Goal: Information Seeking & Learning: Compare options

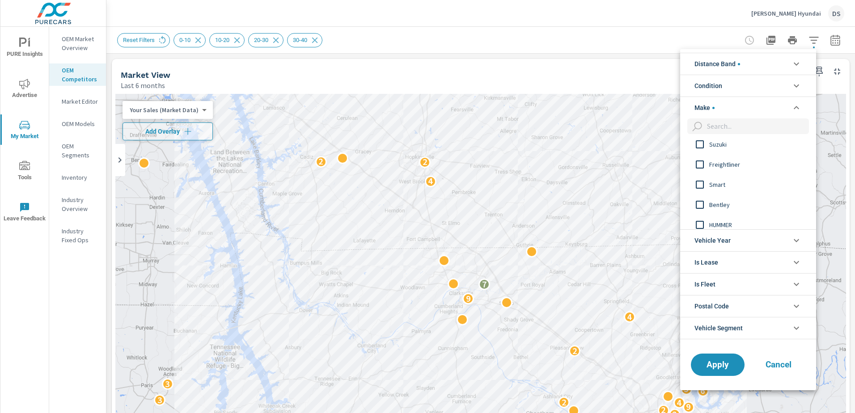
scroll to position [855, 0]
click at [796, 110] on icon "filter options" at bounding box center [796, 107] width 11 height 11
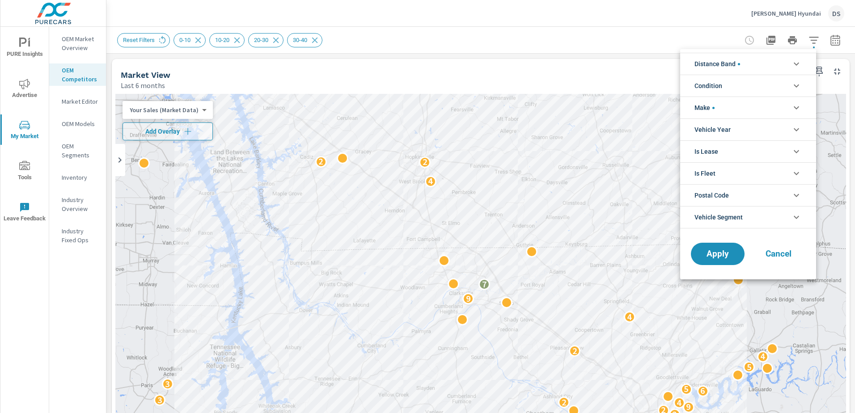
click at [784, 127] on li "Vehicle Year" at bounding box center [748, 130] width 136 height 22
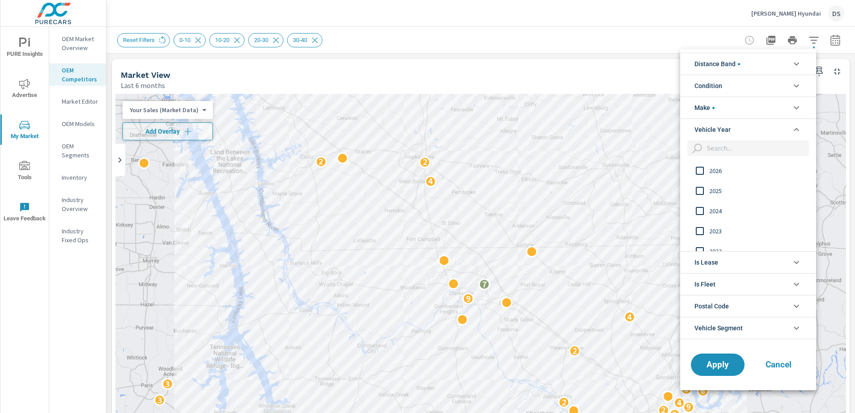
click at [793, 130] on icon "filter options" at bounding box center [796, 129] width 11 height 11
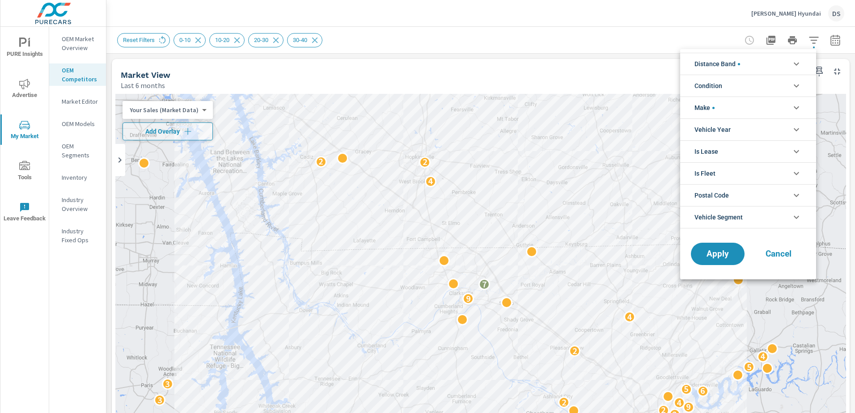
click at [795, 104] on icon "filter options" at bounding box center [796, 107] width 11 height 11
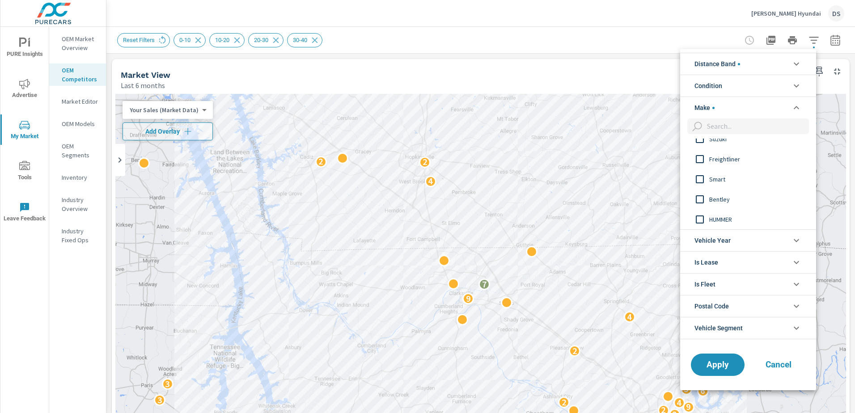
click at [795, 104] on icon "filter options" at bounding box center [796, 107] width 11 height 11
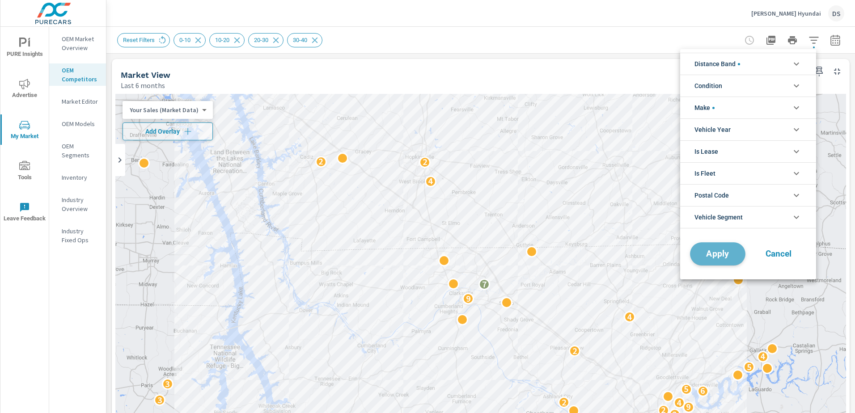
click at [729, 258] on span "Apply" at bounding box center [717, 254] width 37 height 8
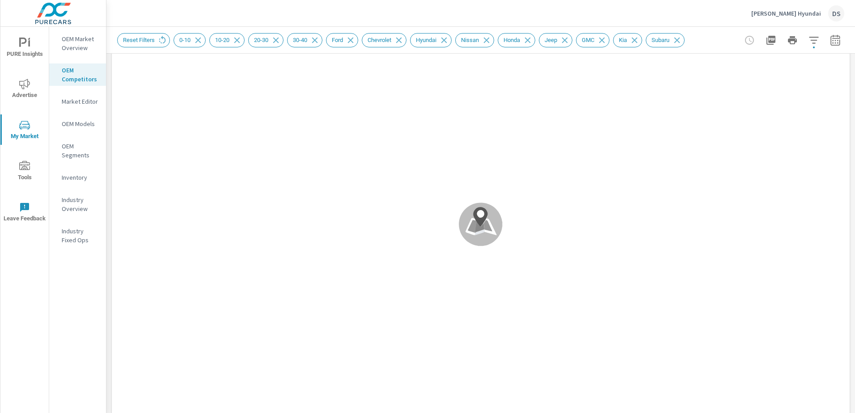
scroll to position [45, 0]
click at [490, 221] on div ".map-bw_svg__st2{fill:#fdfefe}.map-bw_svg__st4{fill:#999}" at bounding box center [480, 244] width 731 height 391
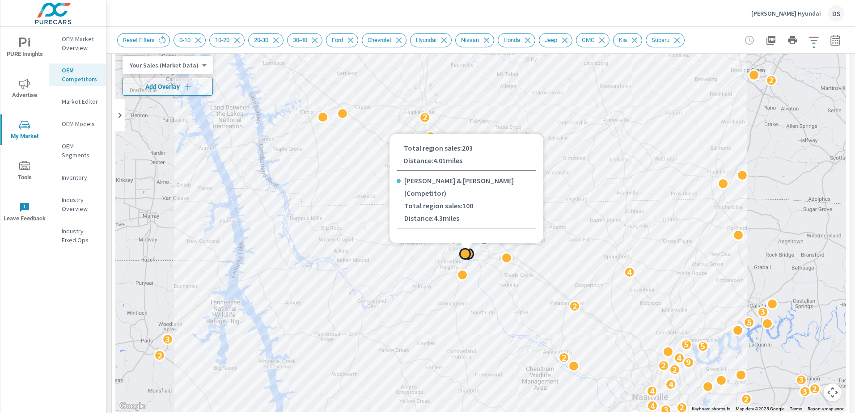
scroll to position [179, 0]
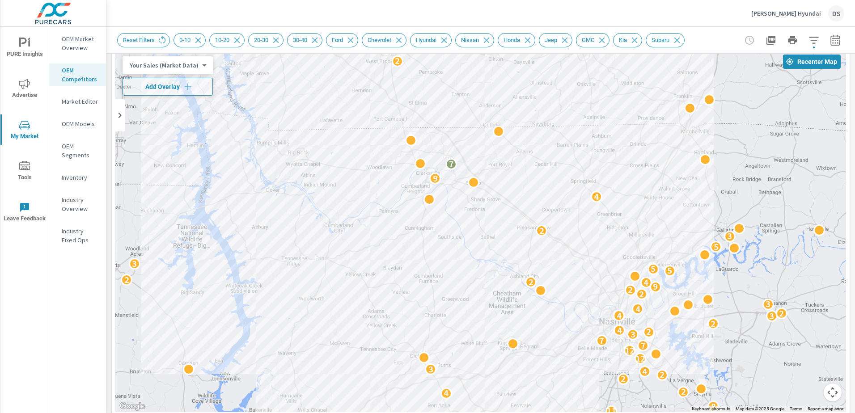
drag, startPoint x: 588, startPoint y: 274, endPoint x: 648, endPoint y: 121, distance: 164.6
click at [547, 183] on div "6 3 4 4 2 4 4 2 10 3 4 2 9 3 2 11 8 4 2 2 2 4 3 12 12 7 7 4 3 3 2 4 2 3 4 2 4 3…" at bounding box center [869, 383] width 859 height 483
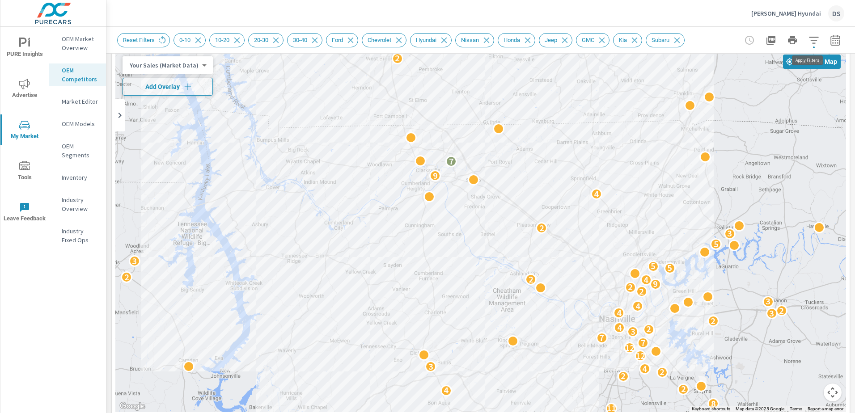
click at [809, 42] on icon "button" at bounding box center [813, 40] width 9 height 7
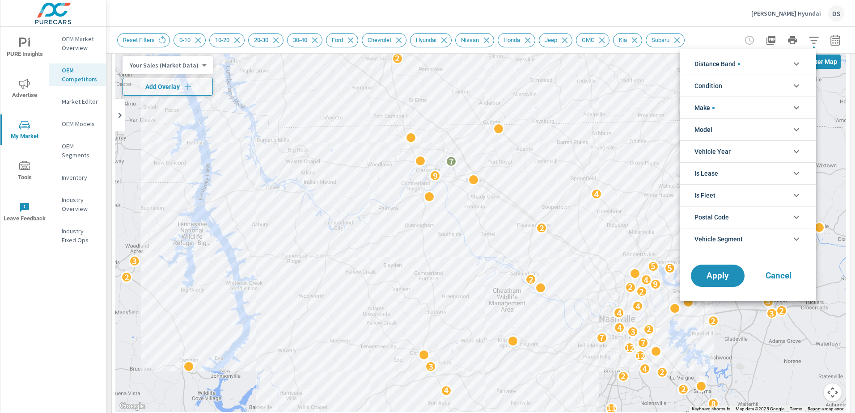
scroll to position [51, 0]
click at [754, 65] on li "Distance Band" at bounding box center [748, 64] width 136 height 22
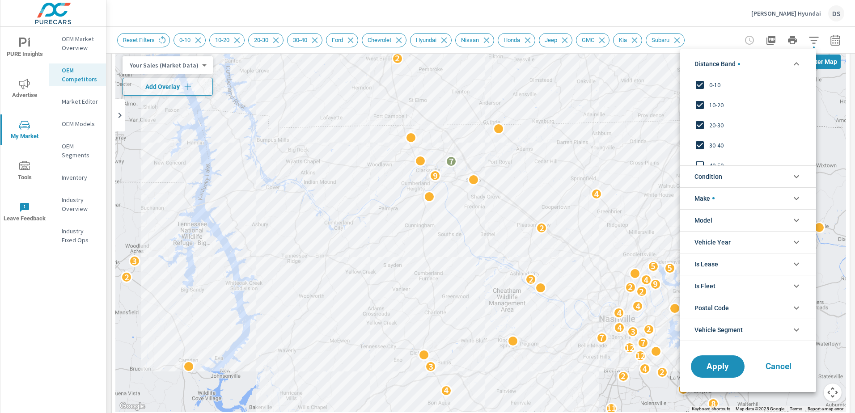
click at [481, 285] on div at bounding box center [427, 206] width 855 height 413
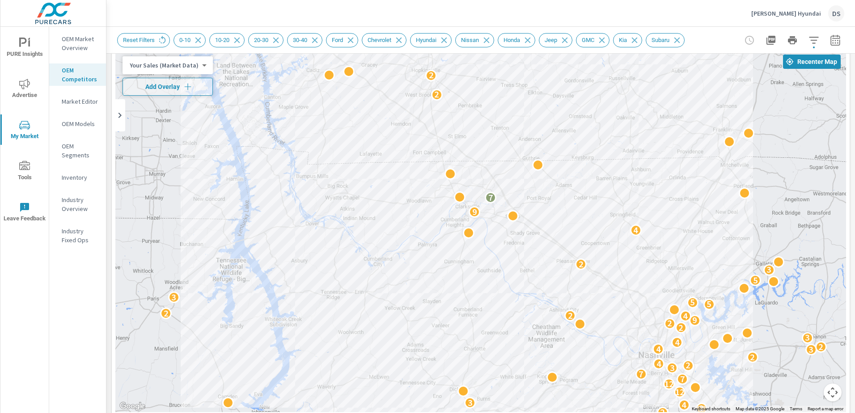
drag, startPoint x: 381, startPoint y: 288, endPoint x: 421, endPoint y: 324, distance: 54.1
click at [421, 324] on div "2 2 2 2 6 3 4 4 2 4 4 2 10 3 4 2 9 3 2 11 8 4 2 2 2 4 3 12 12 7 7 4 3 3 2 4 2 3…" at bounding box center [480, 230] width 731 height 363
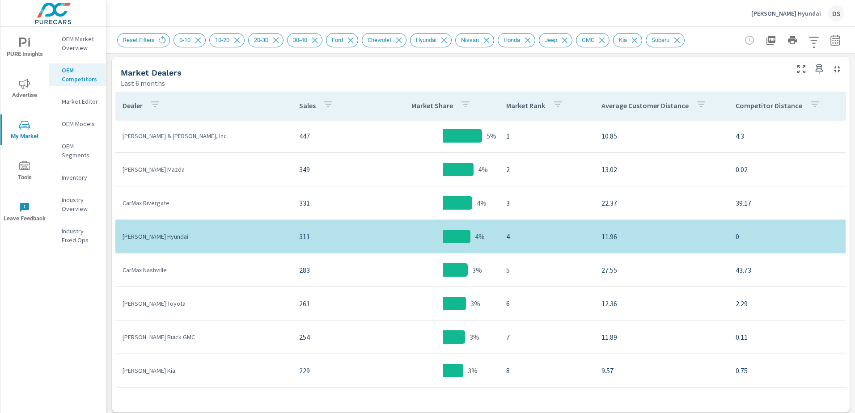
scroll to position [449, 0]
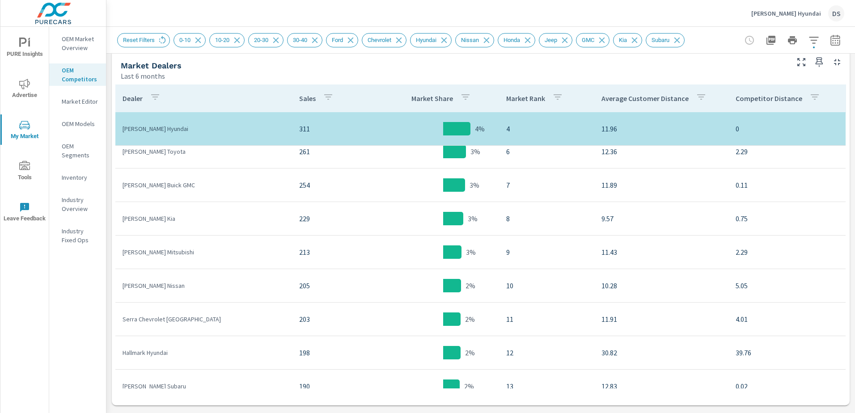
scroll to position [12, 0]
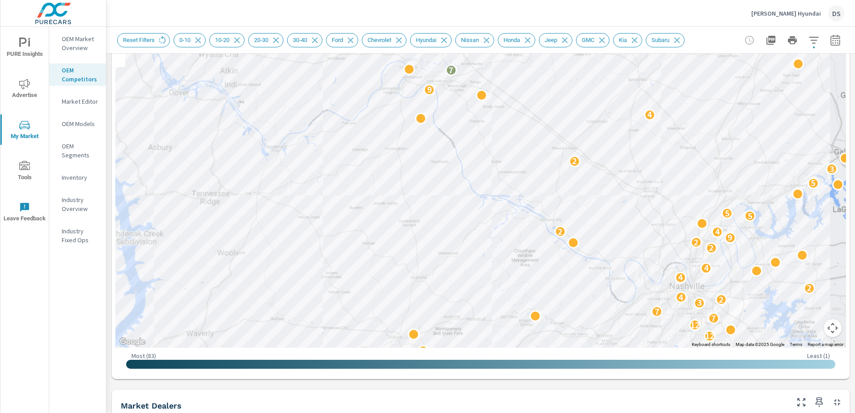
scroll to position [92, 0]
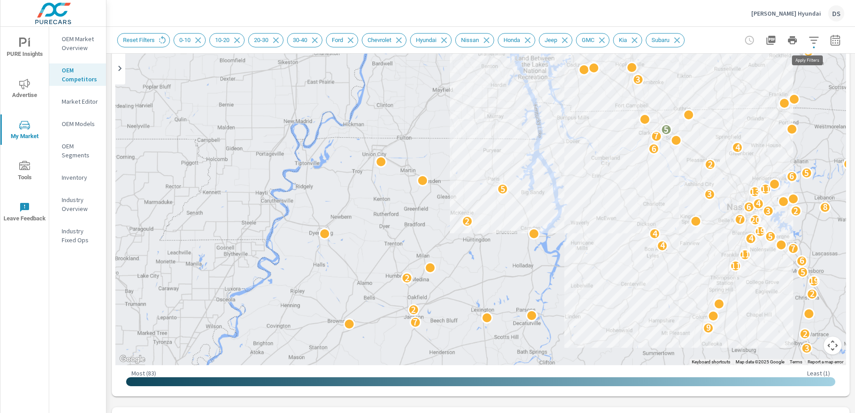
click at [809, 36] on icon "button" at bounding box center [814, 40] width 11 height 11
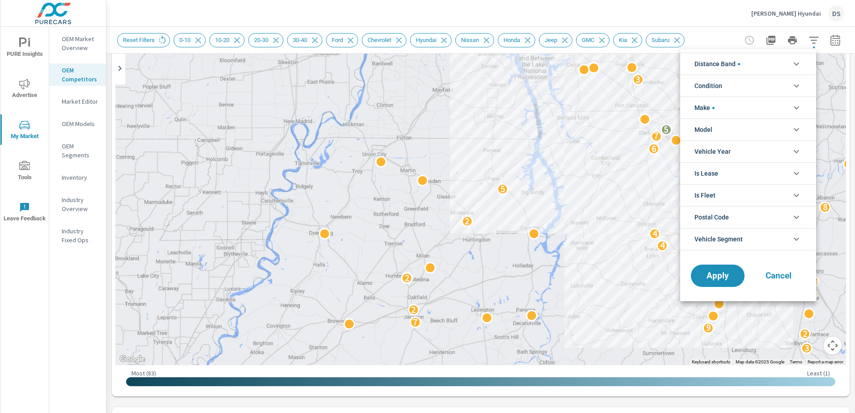
scroll to position [90, 0]
click at [754, 65] on li "Distance Band" at bounding box center [748, 64] width 136 height 22
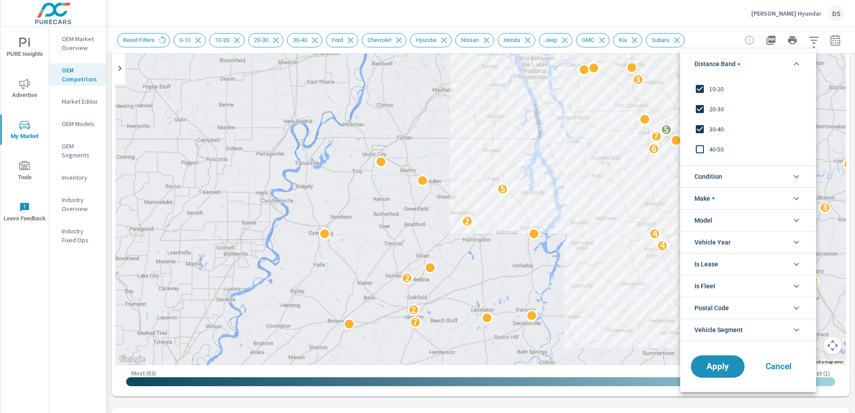
scroll to position [30, 0]
click at [711, 134] on span "40-50" at bounding box center [758, 135] width 98 height 11
click at [716, 366] on span "Apply" at bounding box center [717, 366] width 37 height 8
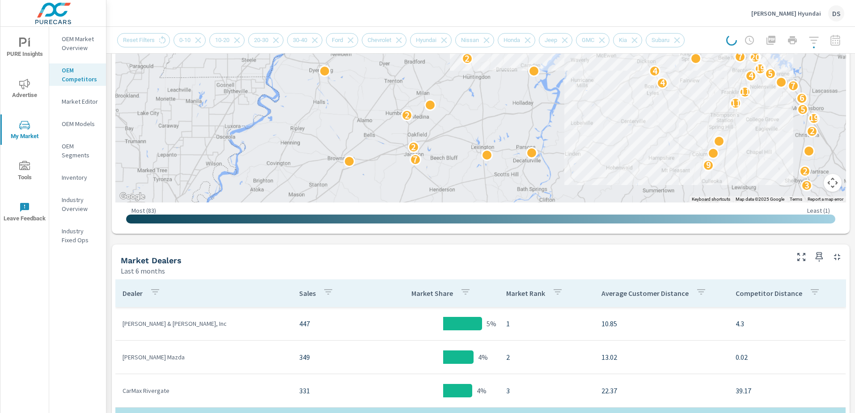
scroll to position [271, 0]
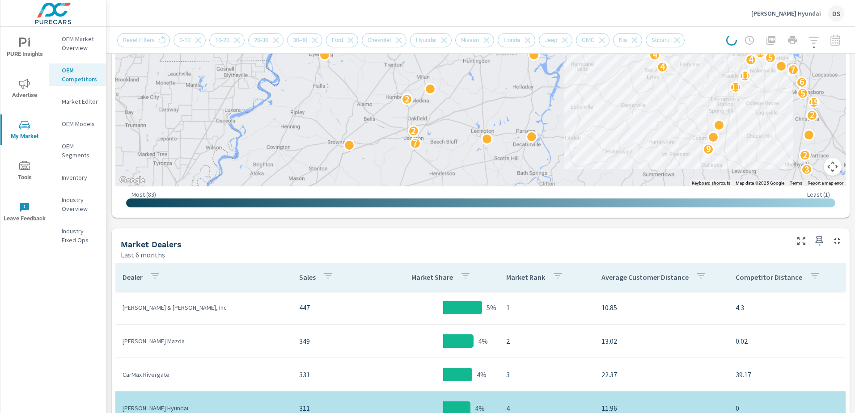
click at [143, 310] on p "[PERSON_NAME] & [PERSON_NAME], Inc" at bounding box center [204, 307] width 162 height 9
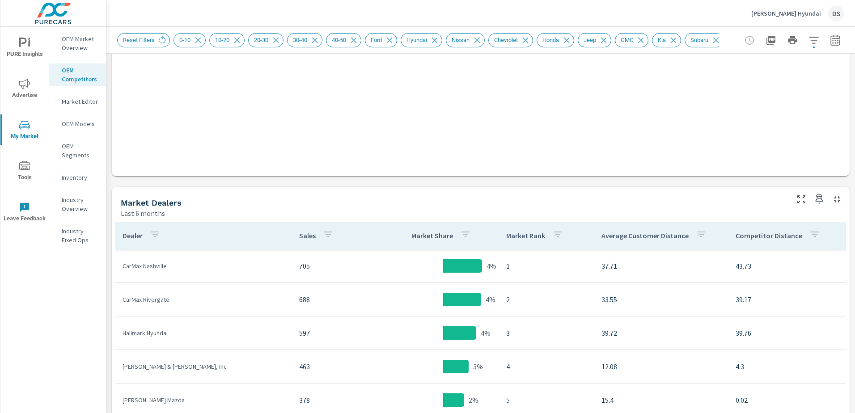
scroll to position [313, 0]
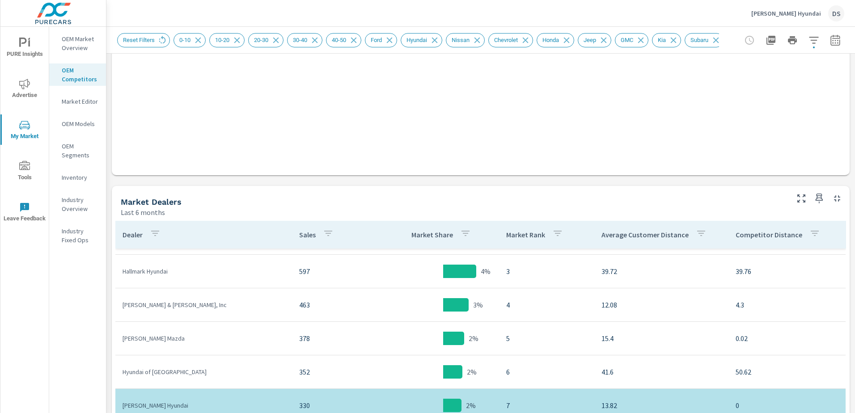
scroll to position [45, 0]
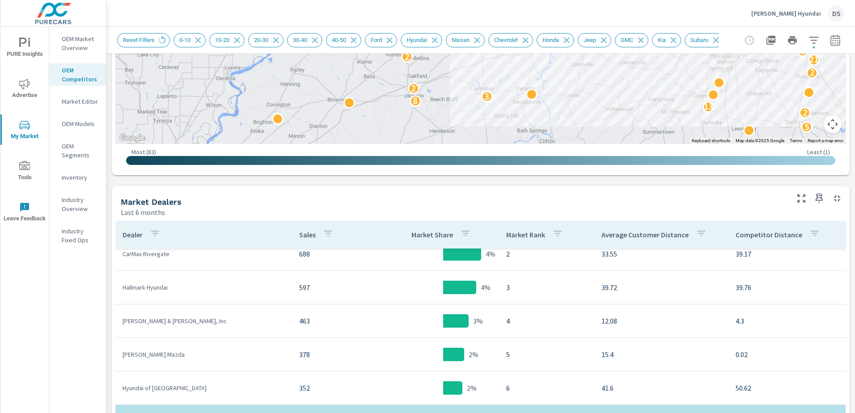
scroll to position [34, 0]
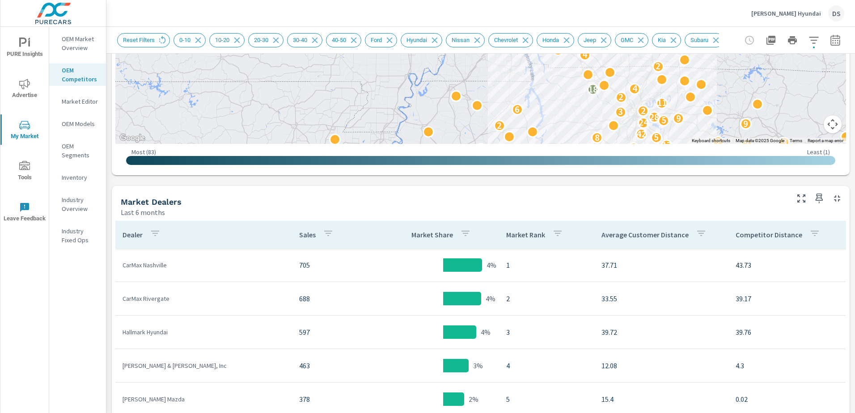
drag, startPoint x: 719, startPoint y: 93, endPoint x: 569, endPoint y: 168, distance: 167.2
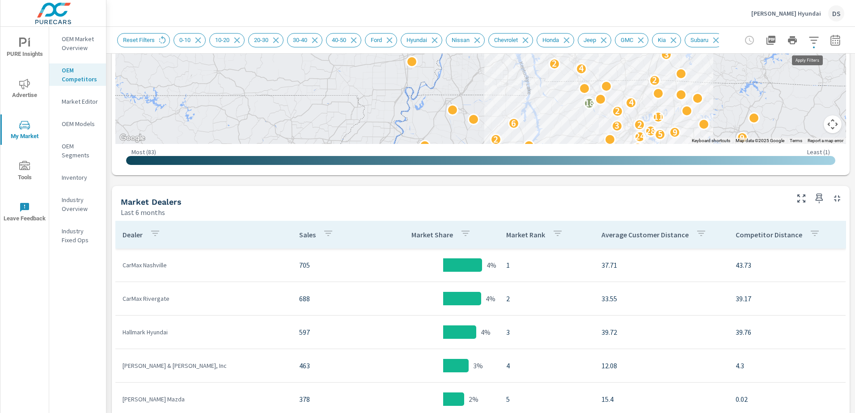
click at [809, 37] on icon "button" at bounding box center [813, 40] width 9 height 7
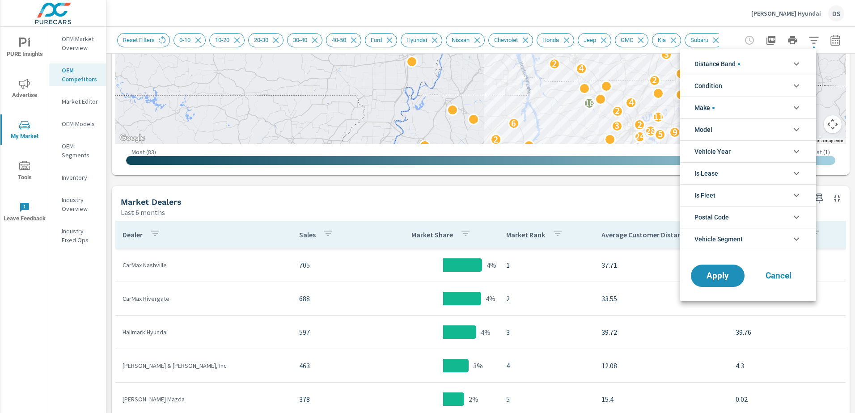
scroll to position [90, 0]
click at [794, 239] on icon "filter options" at bounding box center [796, 239] width 11 height 11
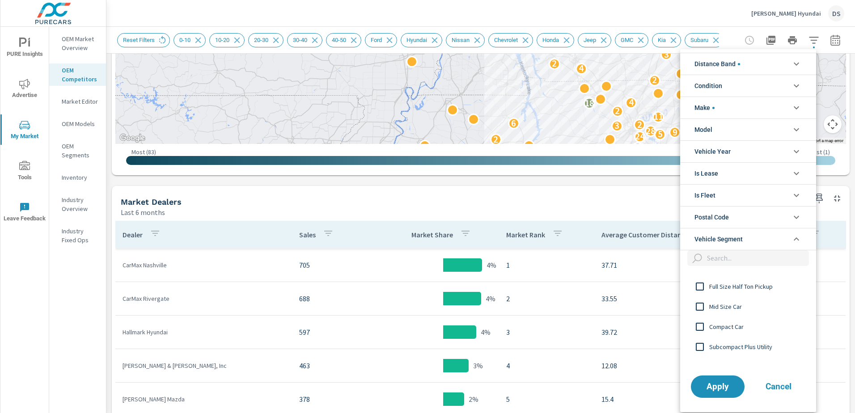
scroll to position [45, 0]
click at [793, 75] on li "Condition" at bounding box center [748, 86] width 136 height 22
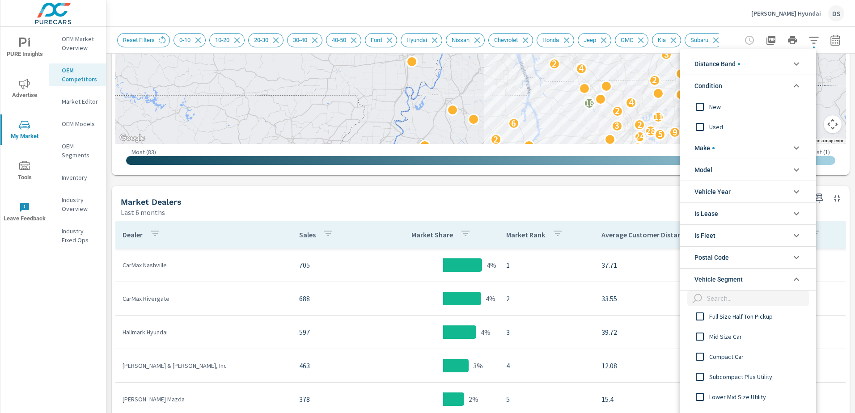
click at [551, 187] on div at bounding box center [427, 206] width 855 height 413
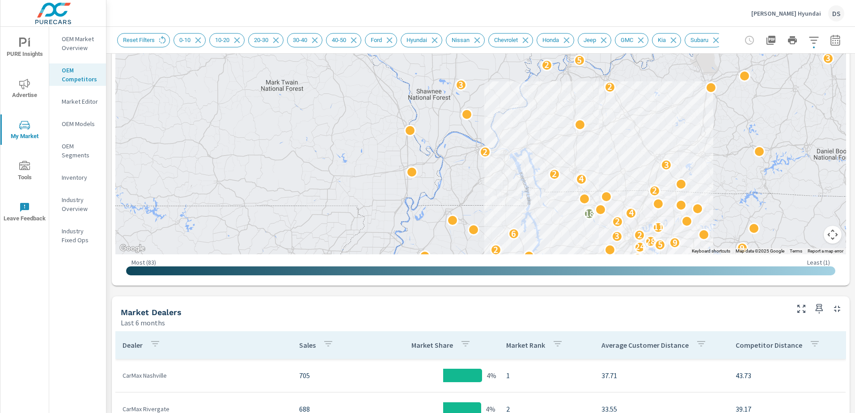
scroll to position [179, 0]
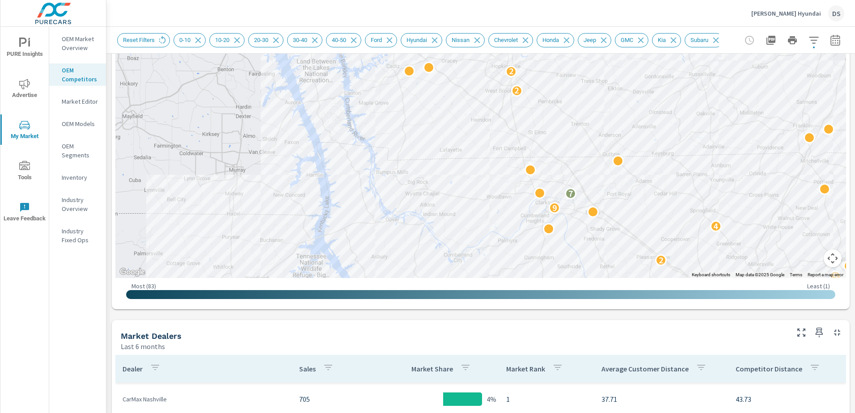
drag, startPoint x: 711, startPoint y: 206, endPoint x: 703, endPoint y: 94, distance: 112.1
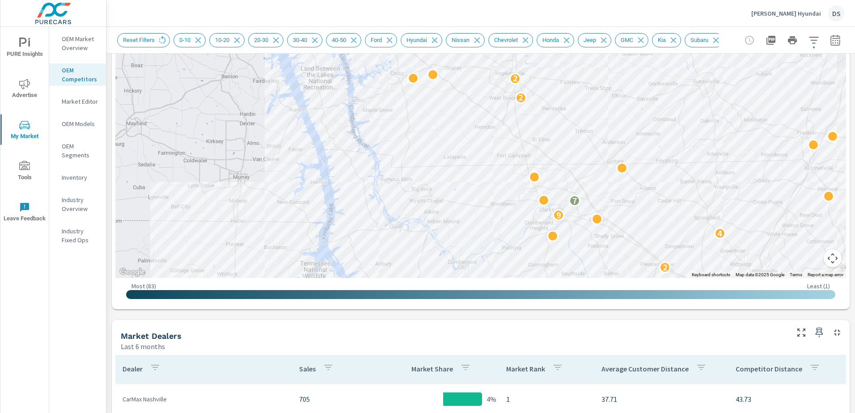
drag, startPoint x: 617, startPoint y: 136, endPoint x: 617, endPoint y: 166, distance: 30.4
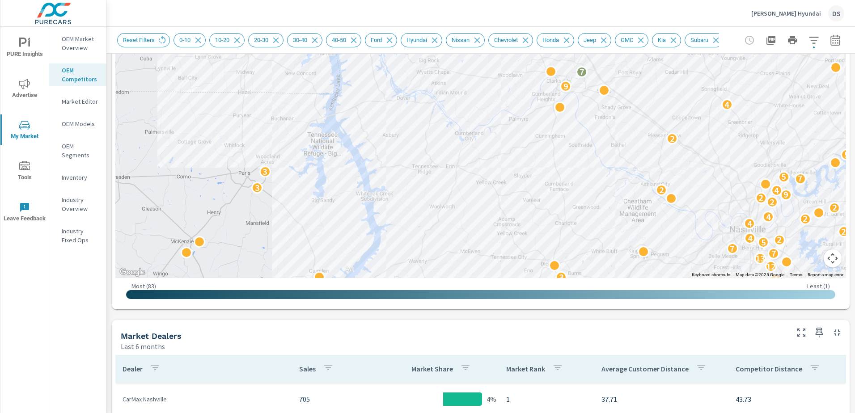
drag, startPoint x: 691, startPoint y: 215, endPoint x: 699, endPoint y: 85, distance: 130.9
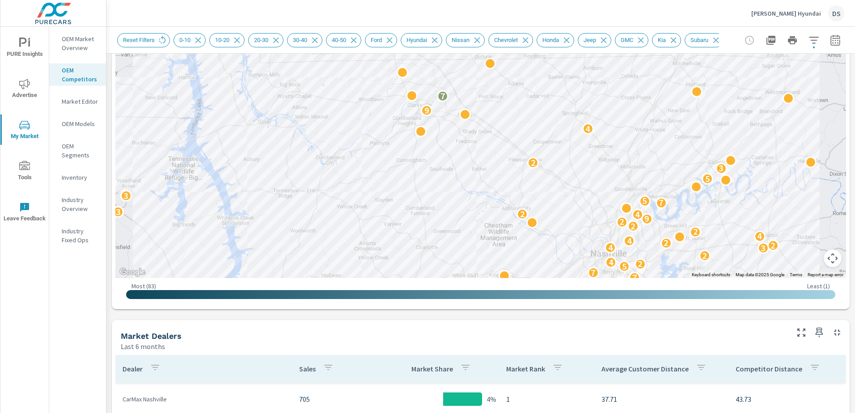
drag, startPoint x: 727, startPoint y: 86, endPoint x: 586, endPoint y: 112, distance: 143.2
click at [586, 112] on div "2 3 2 2 10 3 4 3 5 2 4 4 2 12 3 4 2 9 4 11 2 8 3 4 2 2 3 4 3 12 13 7 7 5 2 4 2 …" at bounding box center [480, 96] width 731 height 363
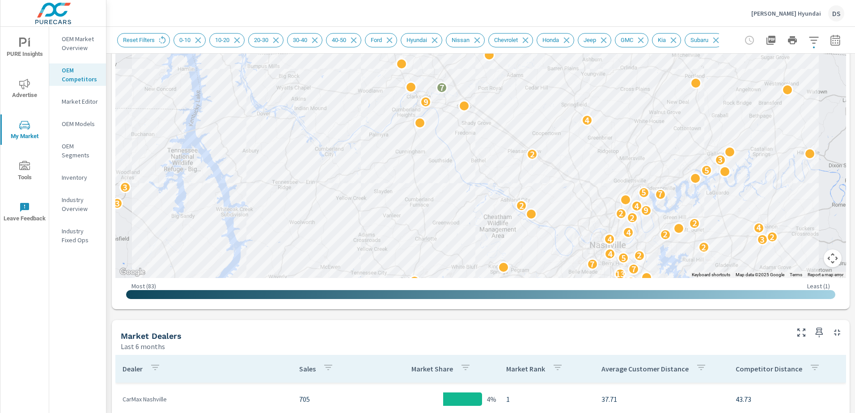
click at [37, 44] on span "PURE Insights" at bounding box center [24, 49] width 43 height 22
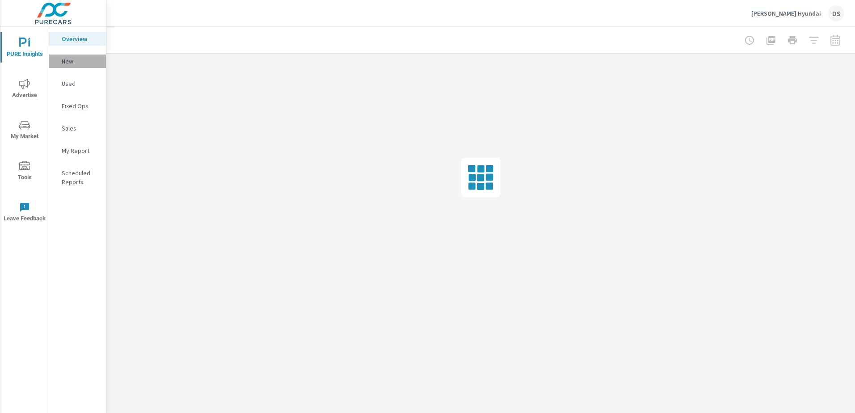
click at [80, 59] on p "New" at bounding box center [80, 61] width 37 height 9
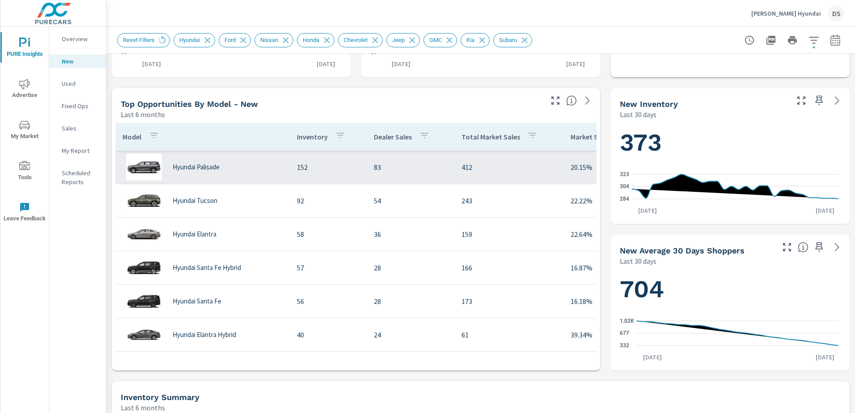
scroll to position [268, 0]
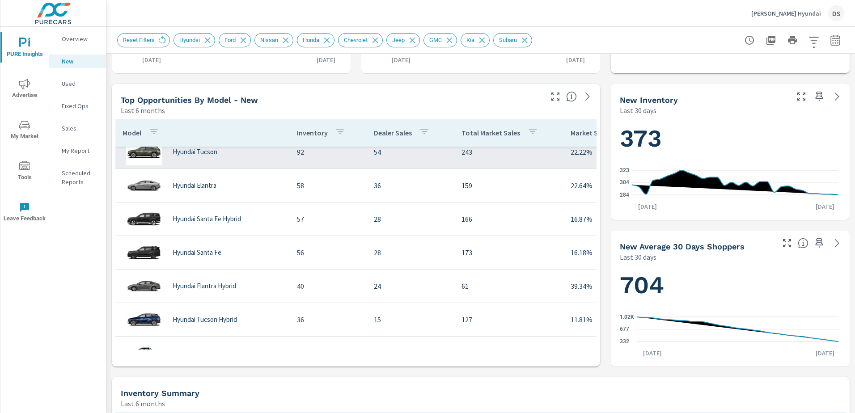
scroll to position [31, 0]
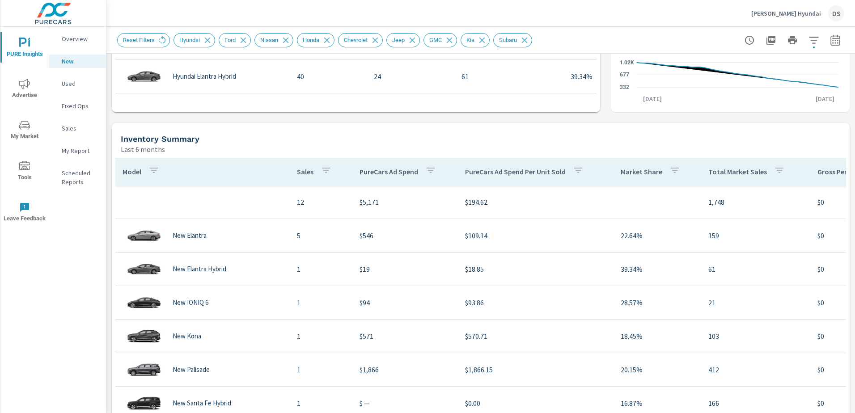
scroll to position [537, 0]
